Goal: Information Seeking & Learning: Learn about a topic

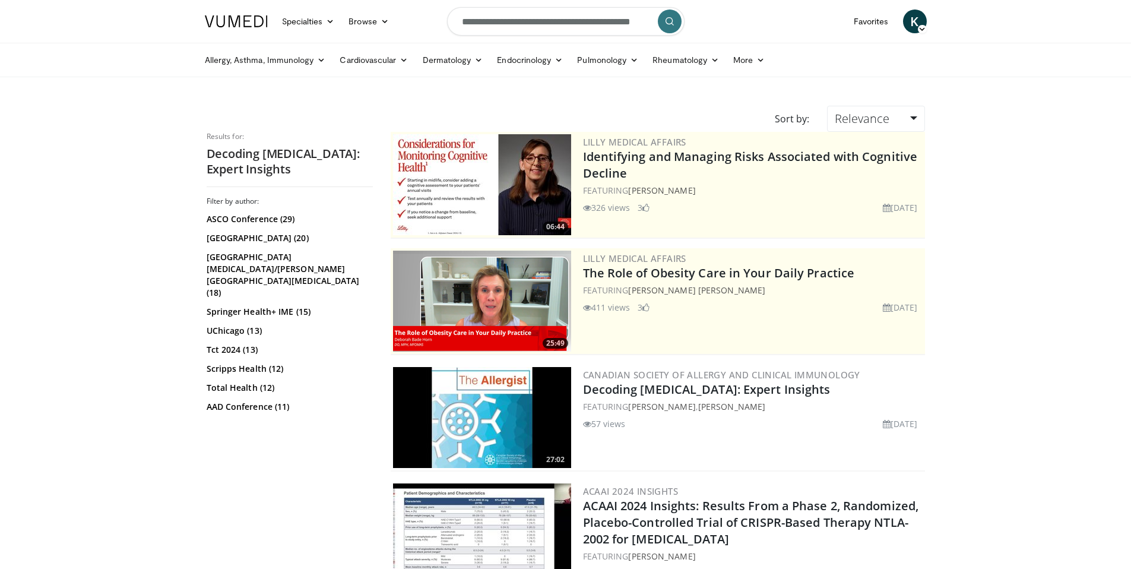
click at [527, 20] on input "**********" at bounding box center [565, 21] width 237 height 28
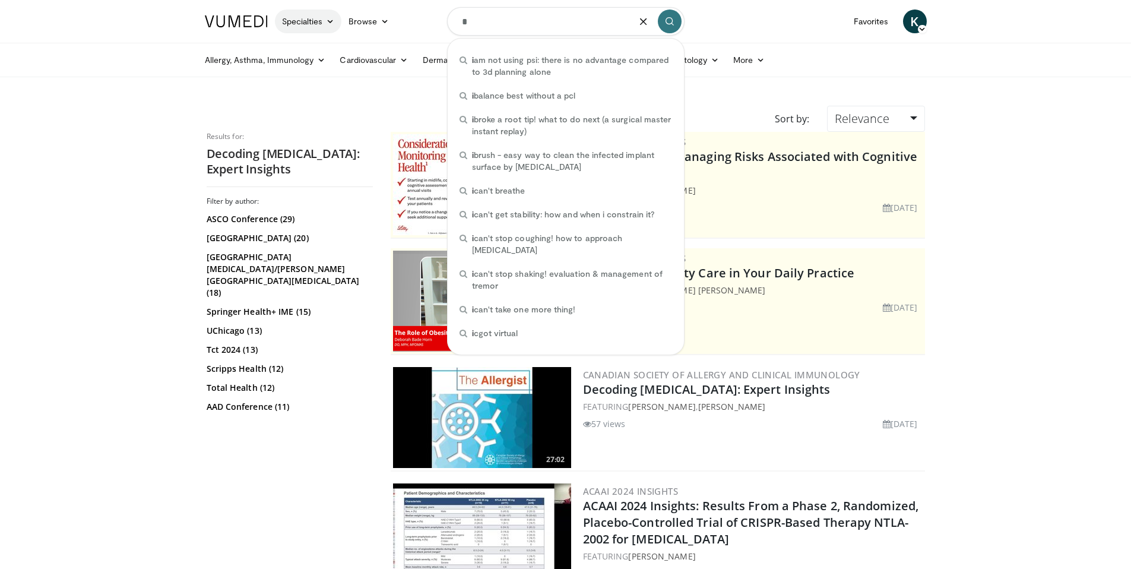
type input "*"
click at [325, 23] on link "Specialties" at bounding box center [308, 21] width 67 height 24
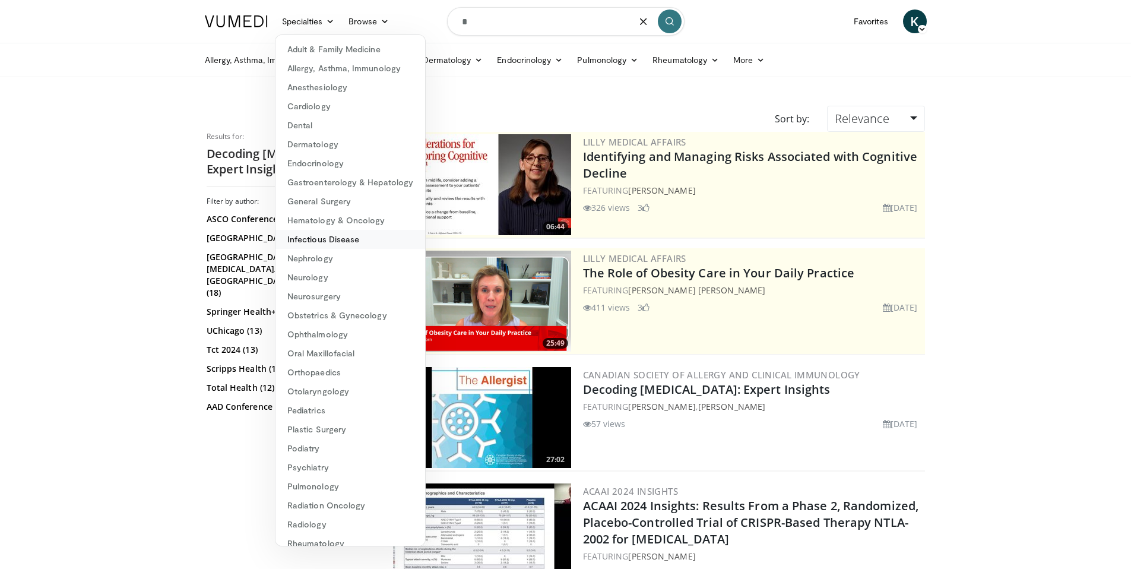
click at [341, 246] on link "Infectious Disease" at bounding box center [350, 239] width 150 height 19
